Goal: Task Accomplishment & Management: Manage account settings

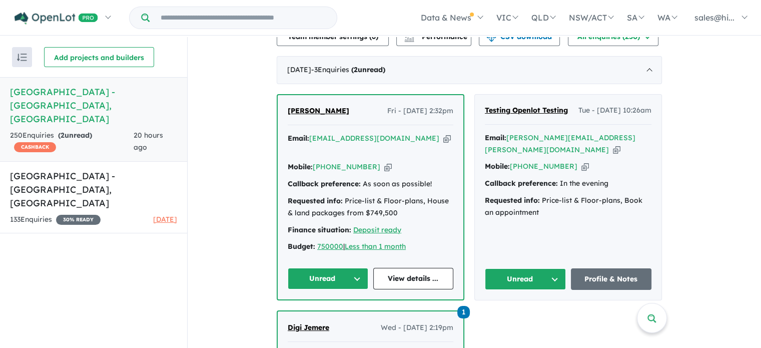
scroll to position [451, 0]
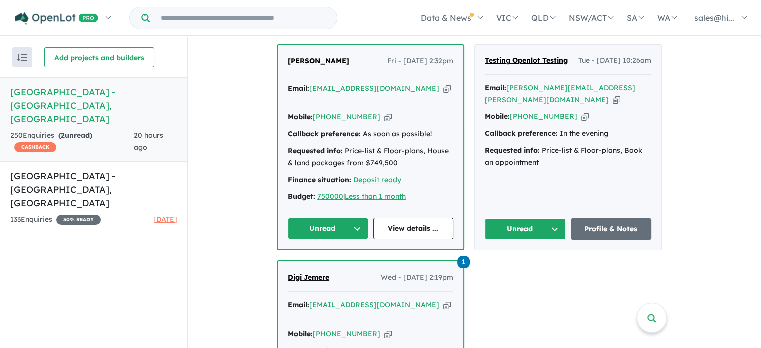
click at [356, 226] on button "Unread" at bounding box center [328, 229] width 81 height 22
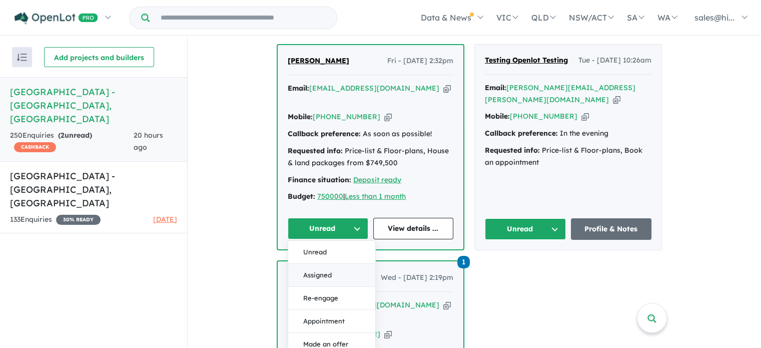
click at [334, 270] on button "Assigned" at bounding box center [331, 275] width 87 height 23
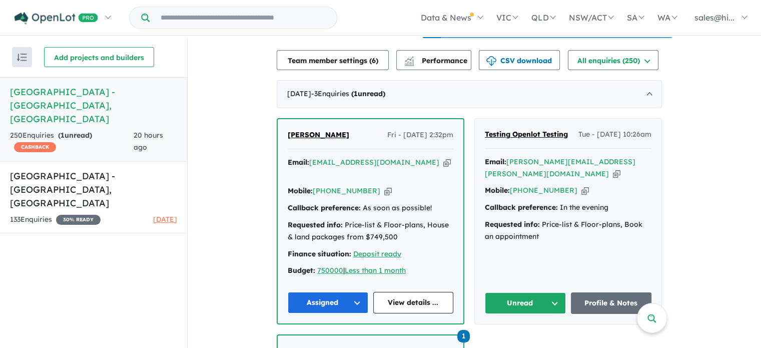
scroll to position [400, 0]
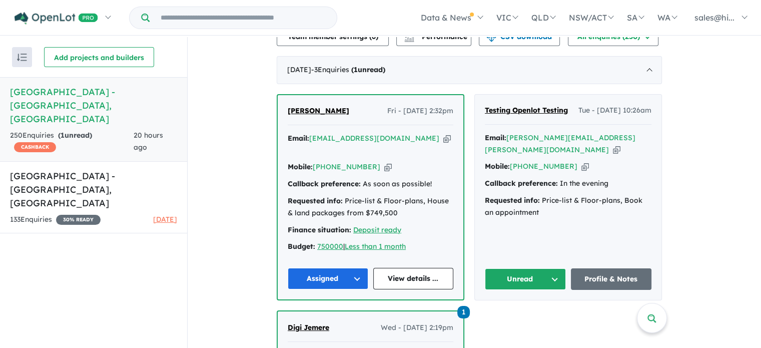
drag, startPoint x: 363, startPoint y: 121, endPoint x: 291, endPoint y: 124, distance: 72.6
click at [291, 124] on div "Paquita Colbourne Fri - 22/08/2025, 2:32pm" at bounding box center [371, 115] width 166 height 20
copy span "[PERSON_NAME]"
click at [408, 280] on link "View details ..." at bounding box center [413, 279] width 81 height 22
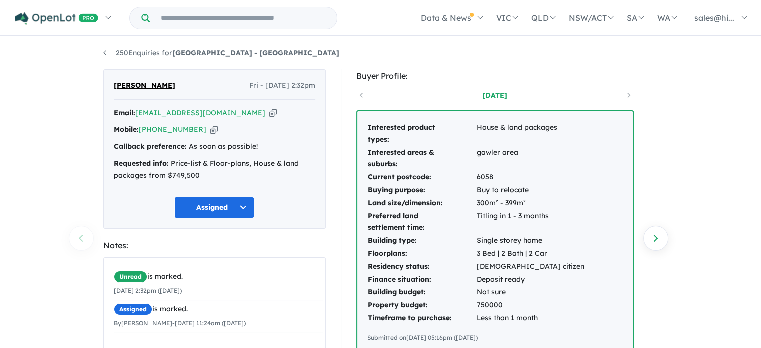
click at [486, 176] on td "6058" at bounding box center [531, 177] width 109 height 13
copy td "6058"
click at [699, 156] on div "250 Enquiries for [GEOGRAPHIC_DATA] - [GEOGRAPHIC_DATA] Previous enquiry Next e…" at bounding box center [380, 193] width 761 height 312
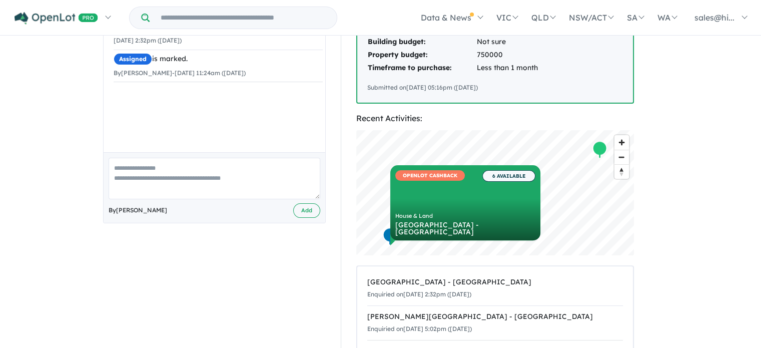
scroll to position [250, 0]
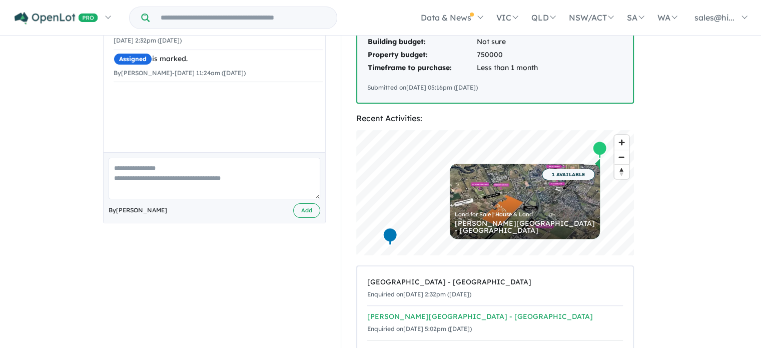
click at [418, 318] on div "[PERSON_NAME][GEOGRAPHIC_DATA] - [GEOGRAPHIC_DATA]" at bounding box center [495, 317] width 256 height 12
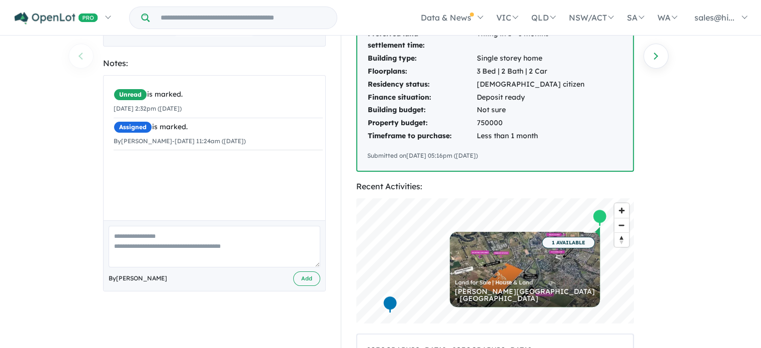
scroll to position [200, 0]
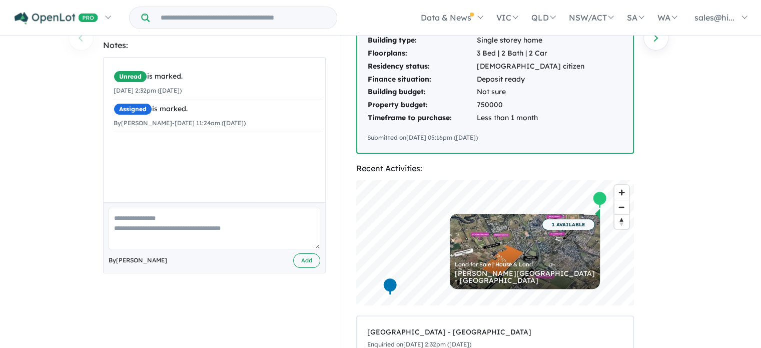
click at [204, 220] on textarea at bounding box center [215, 229] width 212 height 42
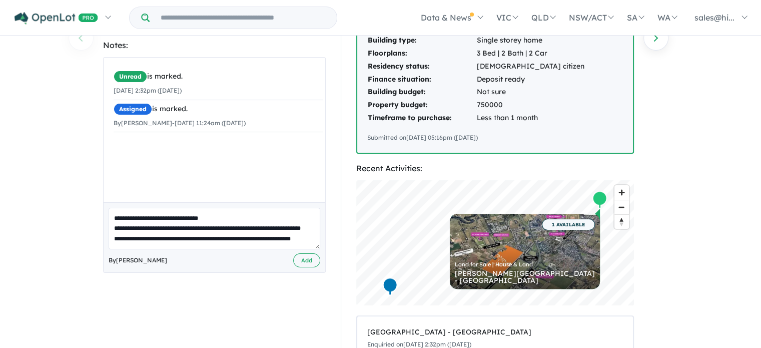
scroll to position [24, 0]
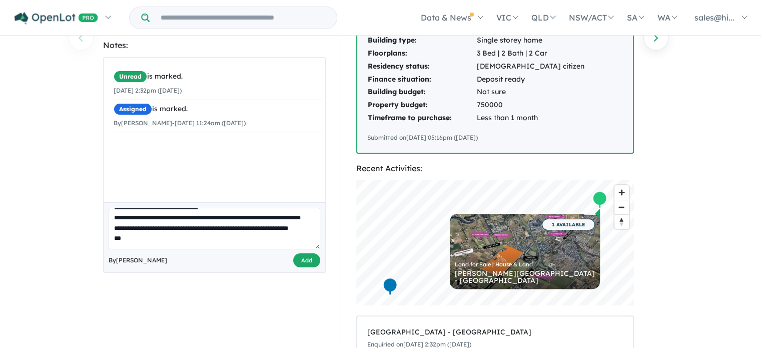
type textarea "**********"
click at [309, 262] on button "Add" at bounding box center [306, 260] width 27 height 15
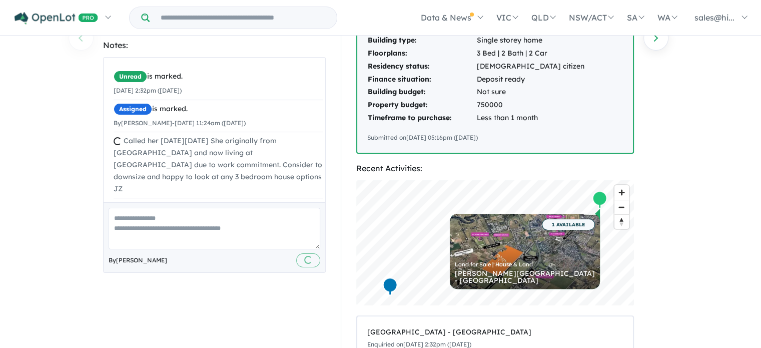
scroll to position [0, 0]
